Goal: Check status: Check status

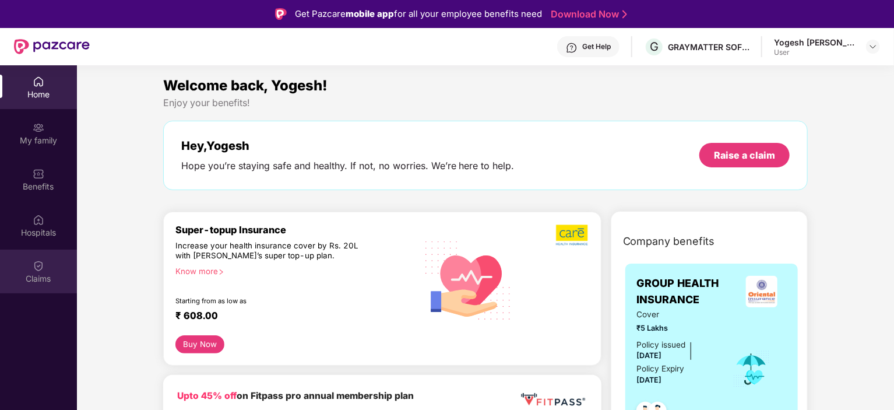
click at [28, 275] on div "Claims" at bounding box center [38, 279] width 77 height 12
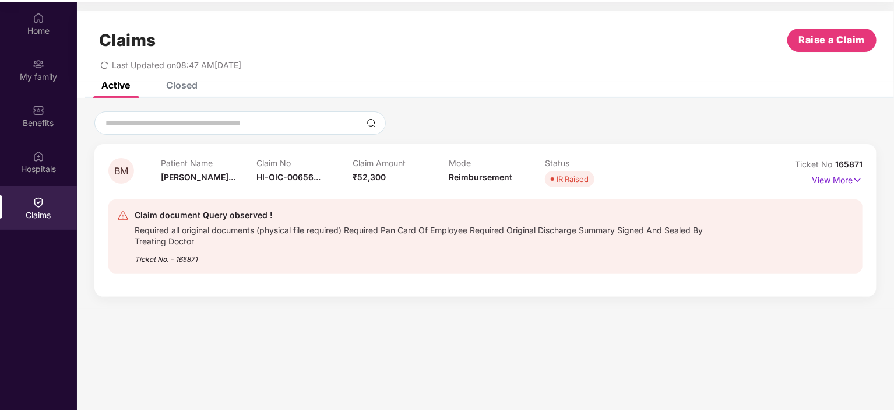
scroll to position [65, 0]
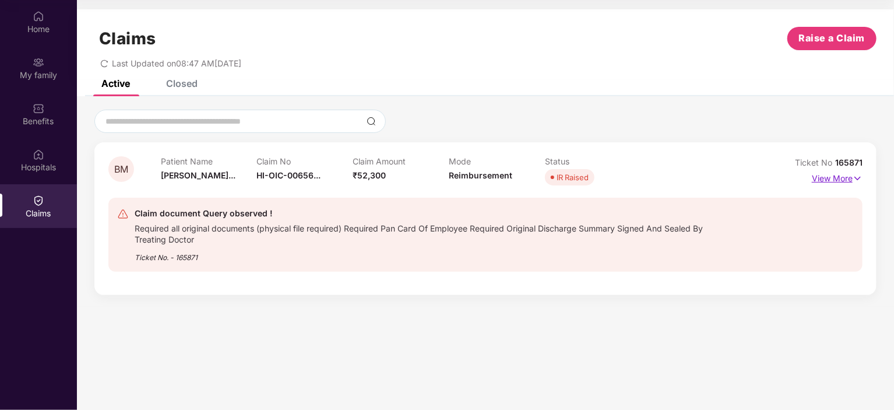
click at [813, 181] on p "View More" at bounding box center [837, 177] width 51 height 16
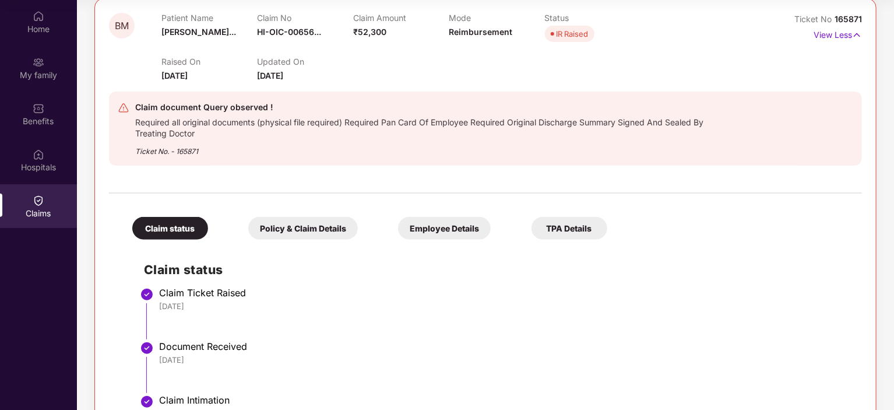
scroll to position [118, 0]
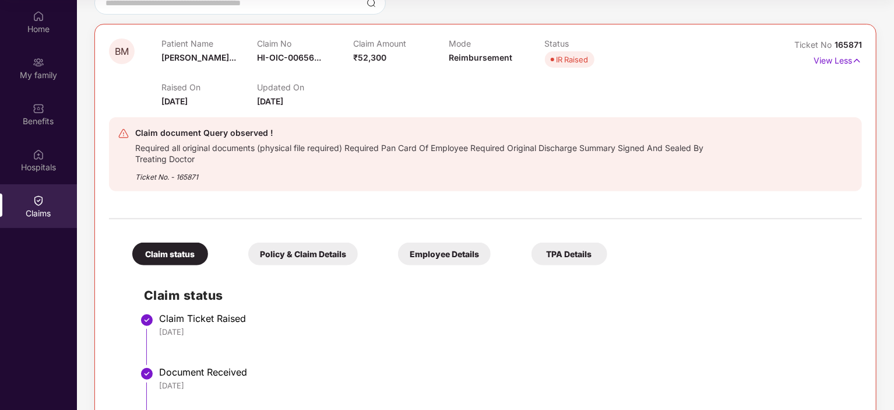
click at [322, 254] on div "Policy & Claim Details" at bounding box center [303, 254] width 110 height 23
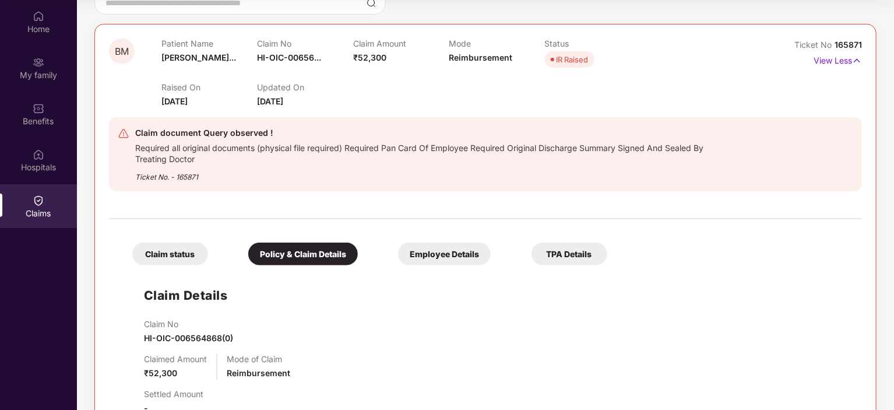
click at [429, 256] on div "Employee Details" at bounding box center [444, 254] width 93 height 23
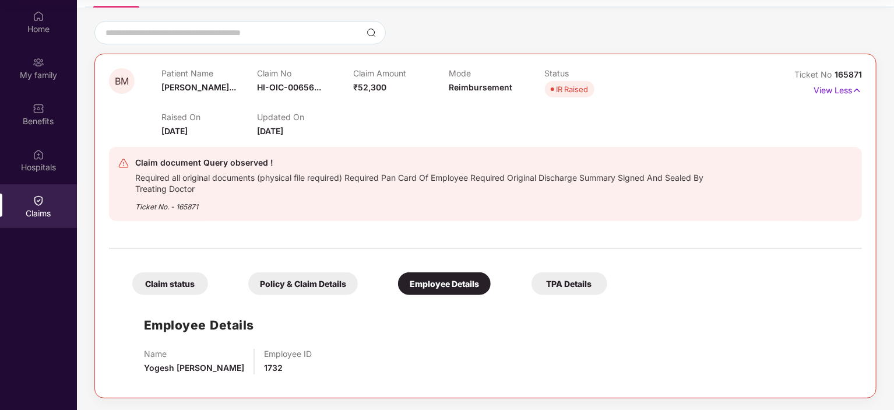
scroll to position [88, 0]
click at [286, 279] on div "Policy & Claim Details" at bounding box center [303, 284] width 110 height 23
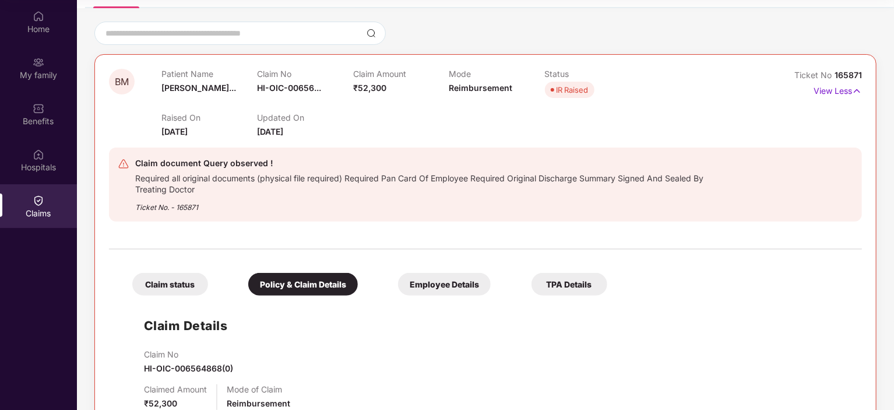
scroll to position [118, 0]
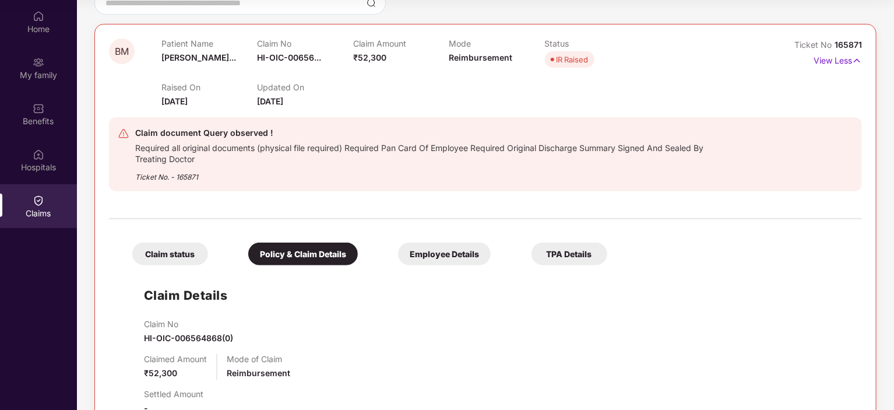
click at [172, 245] on div "Claim status" at bounding box center [170, 254] width 76 height 23
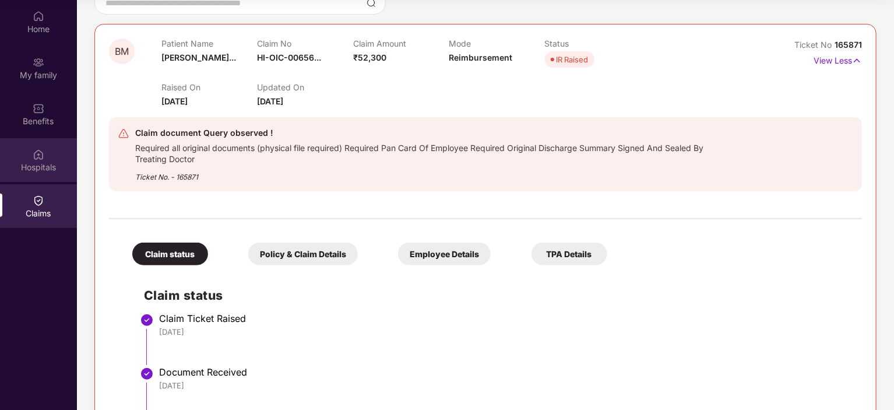
click at [41, 164] on div "Hospitals" at bounding box center [38, 167] width 77 height 12
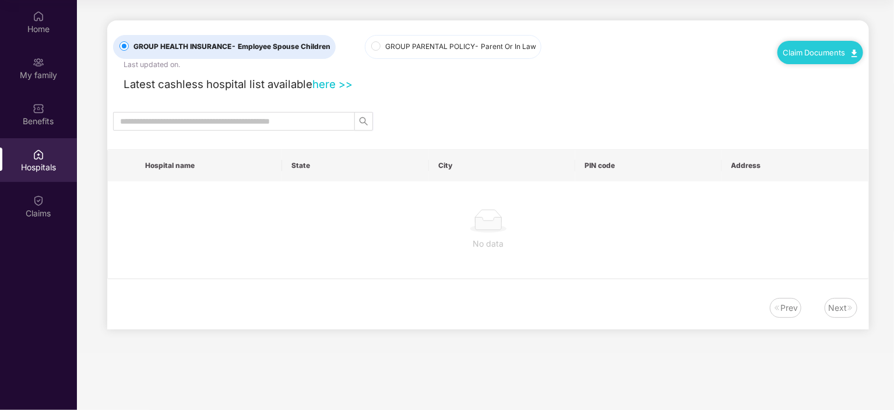
scroll to position [0, 0]
click at [44, 120] on div "Benefits" at bounding box center [38, 121] width 77 height 12
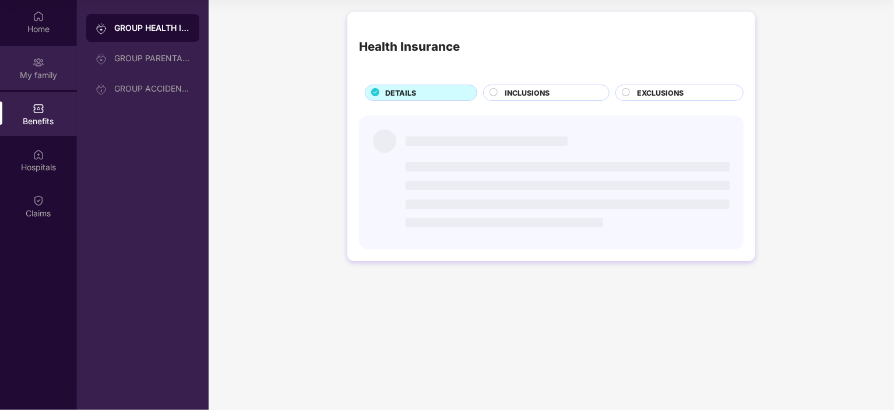
click at [44, 76] on div "My family" at bounding box center [38, 75] width 77 height 12
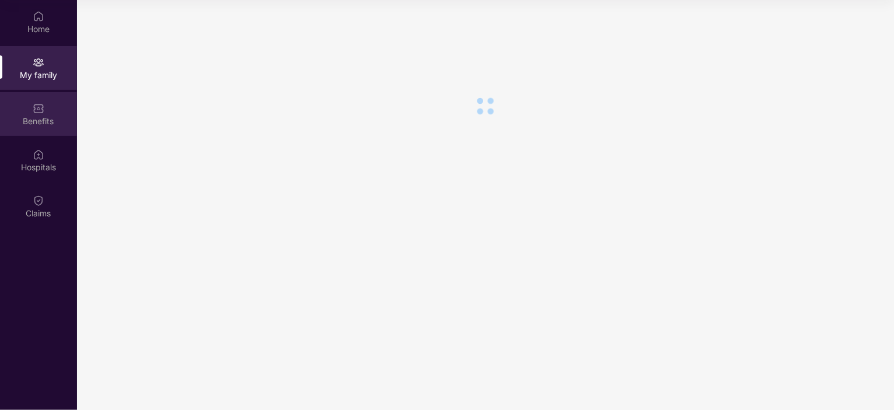
click at [45, 114] on div "Benefits" at bounding box center [38, 114] width 77 height 44
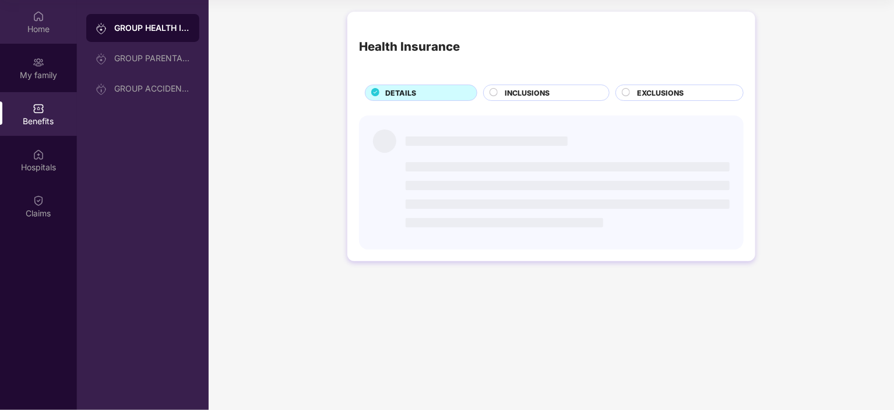
click at [46, 22] on div "Home" at bounding box center [38, 22] width 77 height 44
